Goal: Communication & Community: Answer question/provide support

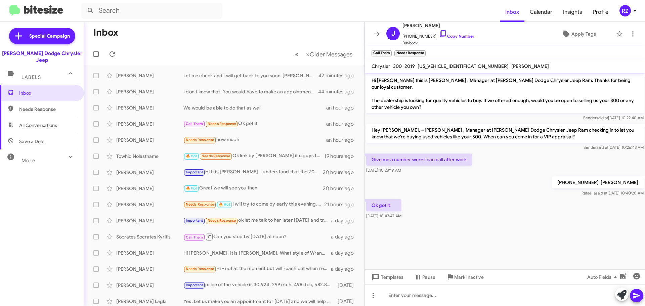
scroll to position [0, 0]
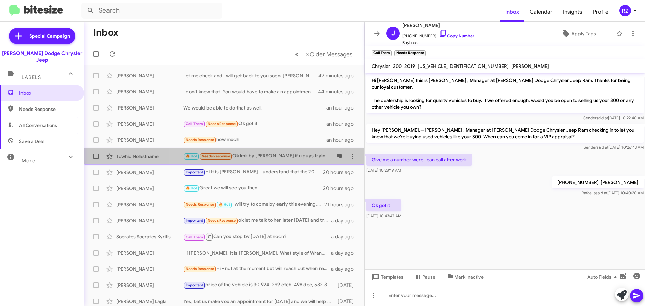
click at [259, 156] on div "🔥 Hot Needs Response Ok lmk by tommorow if u guys trying to let it go. I have t…" at bounding box center [257, 156] width 149 height 8
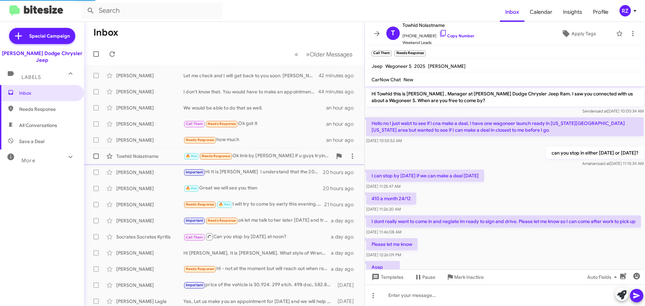
scroll to position [131, 0]
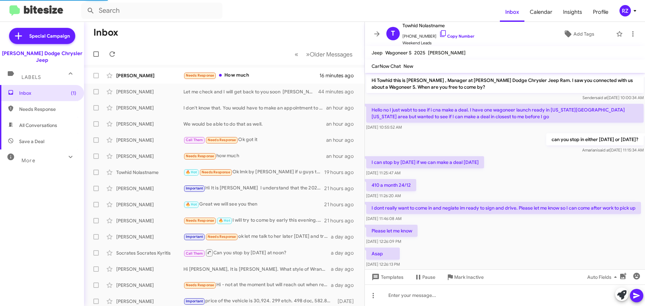
scroll to position [118, 0]
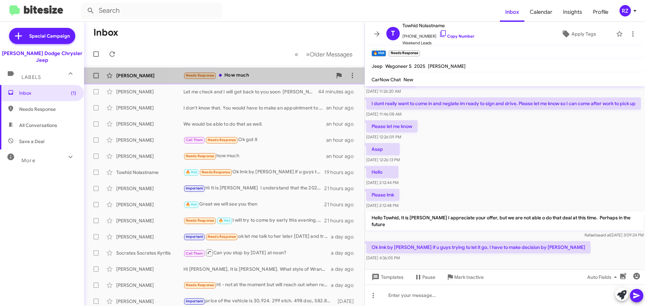
click at [268, 74] on div "Needs Response How much" at bounding box center [257, 76] width 149 height 8
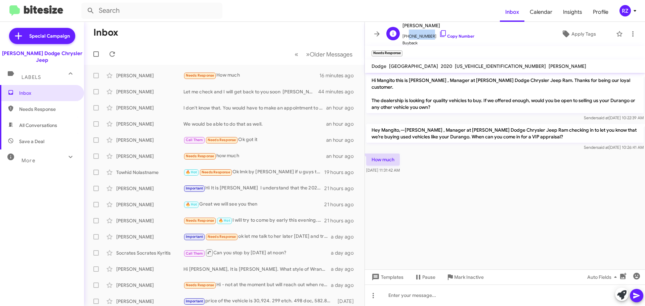
drag, startPoint x: 427, startPoint y: 35, endPoint x: 407, endPoint y: 36, distance: 19.9
click at [407, 36] on span "[PHONE_NUMBER] Copy Number" at bounding box center [439, 35] width 72 height 10
copy span "2018320117"
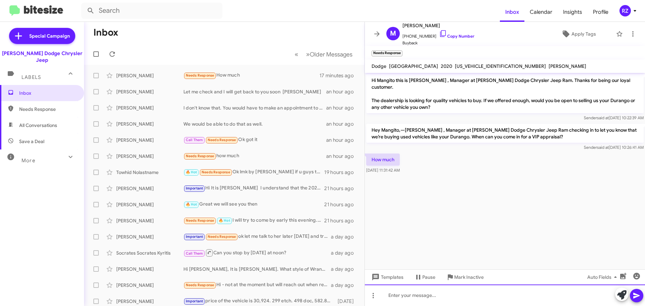
click at [396, 296] on div at bounding box center [505, 296] width 280 height 22
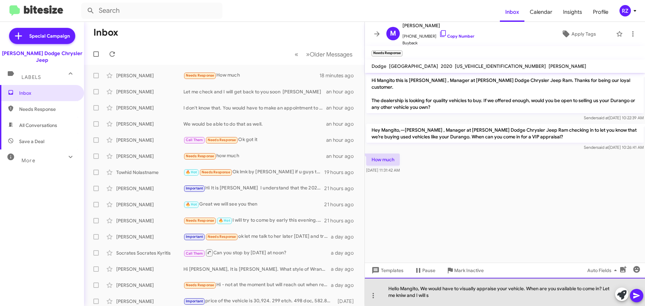
click at [560, 289] on div "Hello Mangito, We would have to visually appraise your vehicle. When are you sv…" at bounding box center [505, 292] width 280 height 28
click at [403, 295] on div "Hello Mangito, We would have to visually appraise your vehicle. When are you av…" at bounding box center [505, 292] width 280 height 28
click at [433, 295] on div "Hello Mangito, We would have to visually appraise your vehicle. When are you av…" at bounding box center [505, 292] width 280 height 28
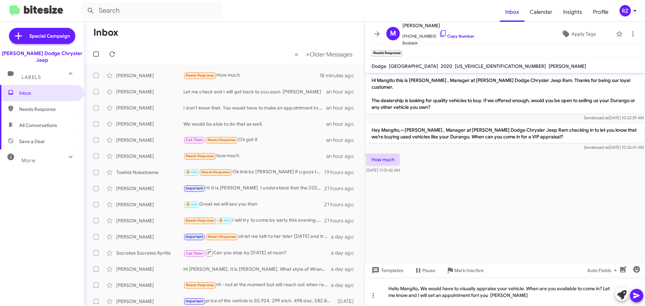
click at [636, 296] on icon at bounding box center [637, 296] width 8 height 8
